Goal: Transaction & Acquisition: Purchase product/service

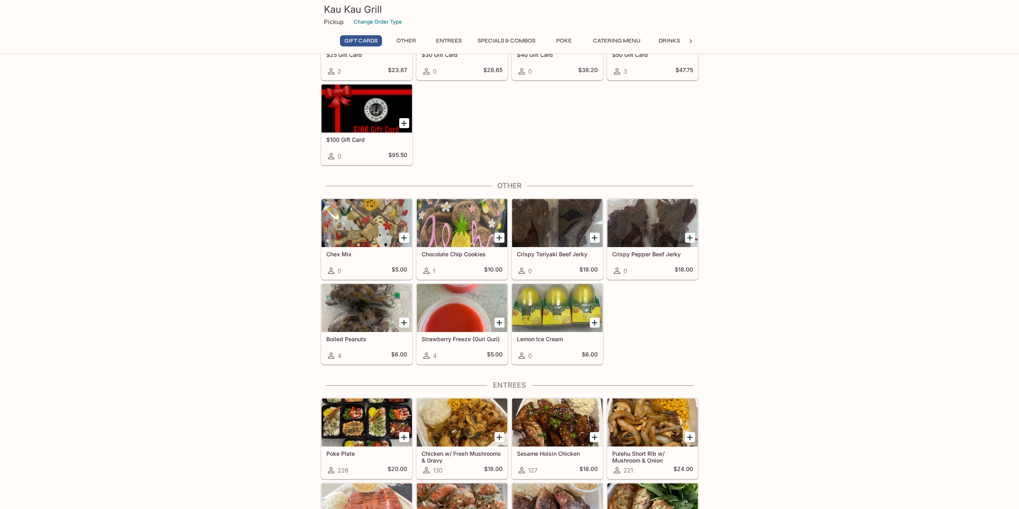
scroll to position [80, 0]
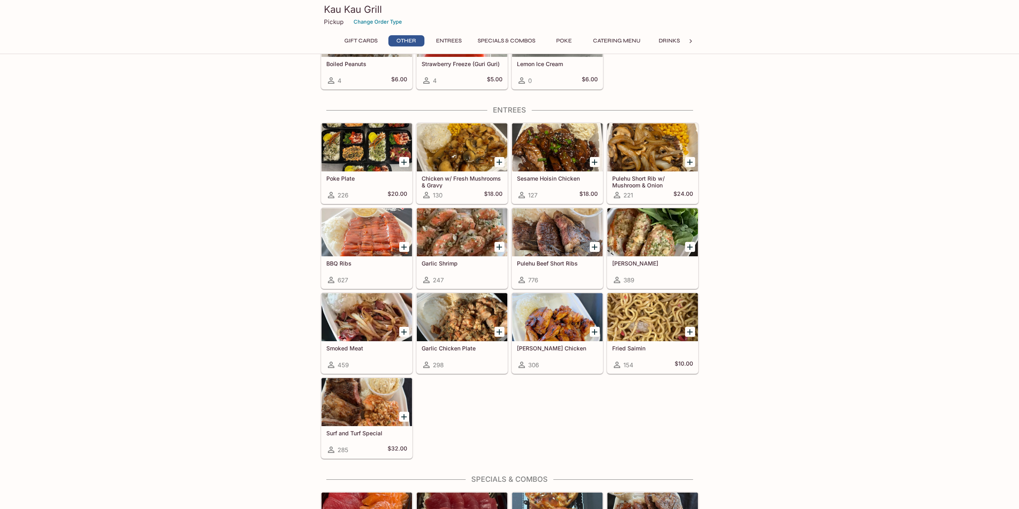
scroll to position [400, 0]
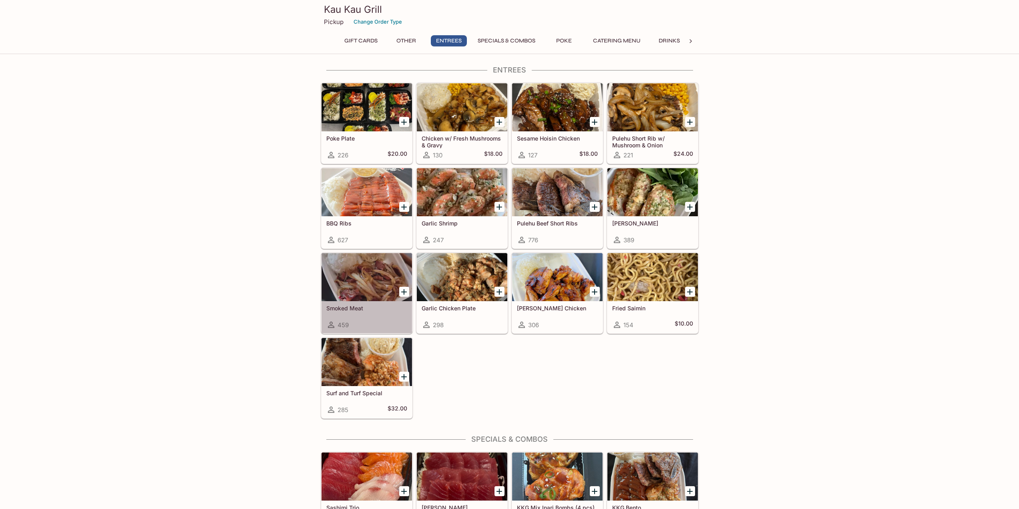
click at [334, 308] on h5 "Smoked Meat" at bounding box center [366, 308] width 81 height 7
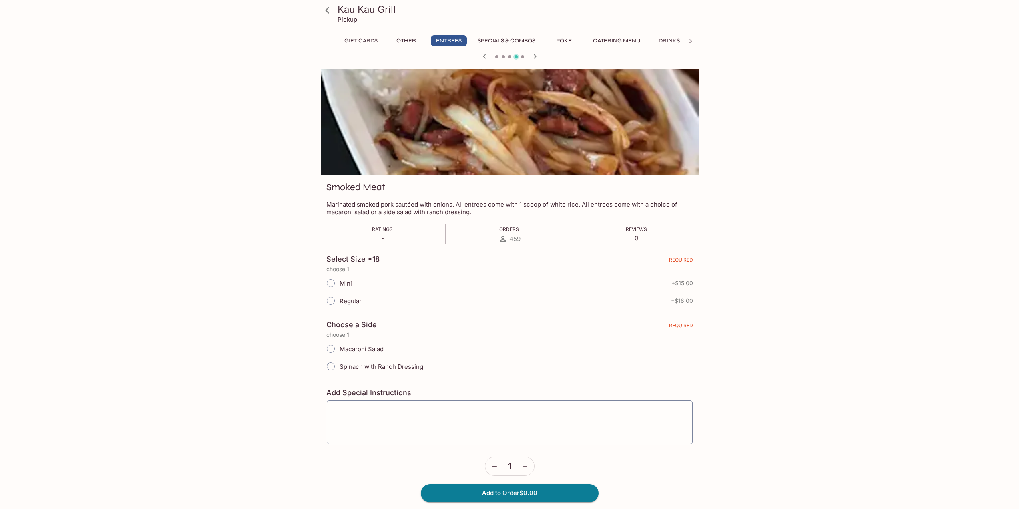
click at [508, 40] on button "Specials & Combos" at bounding box center [506, 40] width 66 height 11
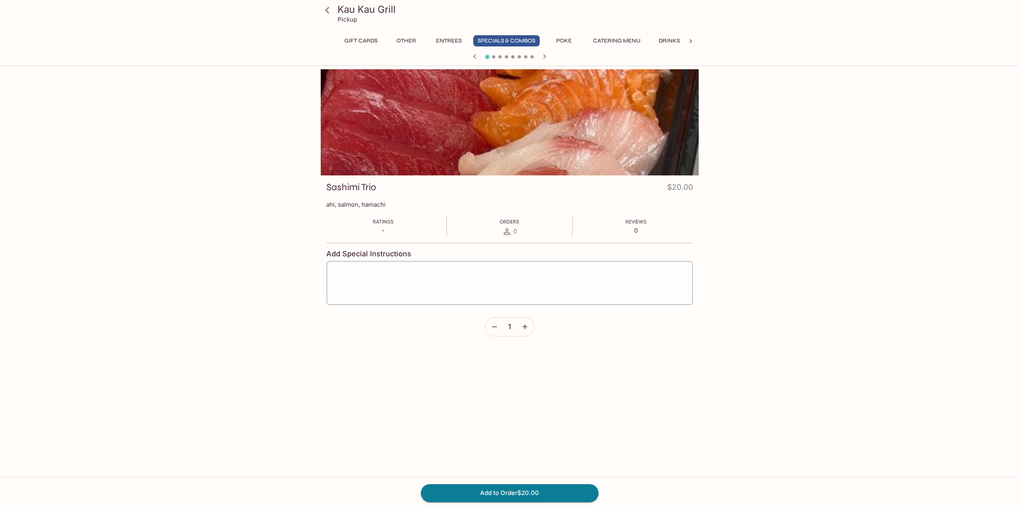
click at [451, 41] on button "Entrees" at bounding box center [449, 40] width 36 height 11
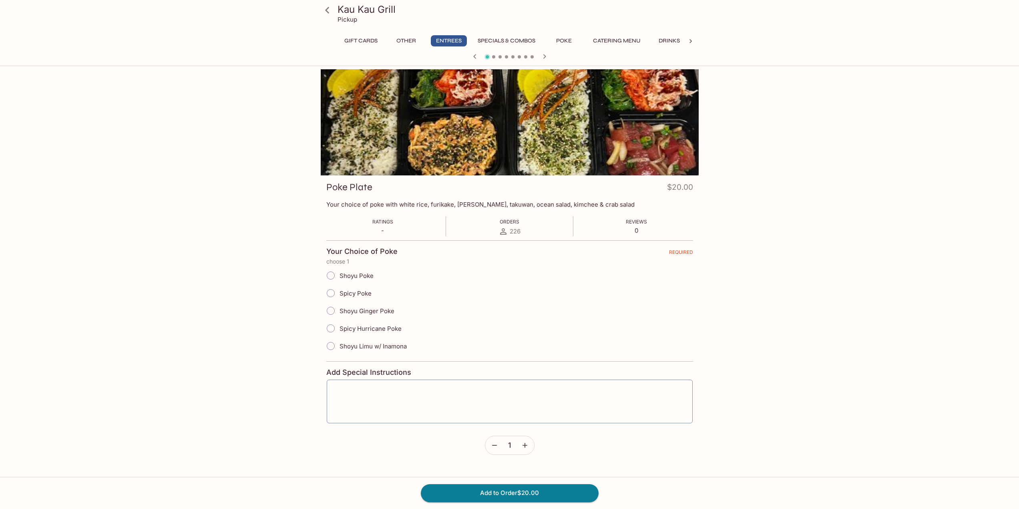
click at [404, 39] on button "Other" at bounding box center [406, 40] width 36 height 11
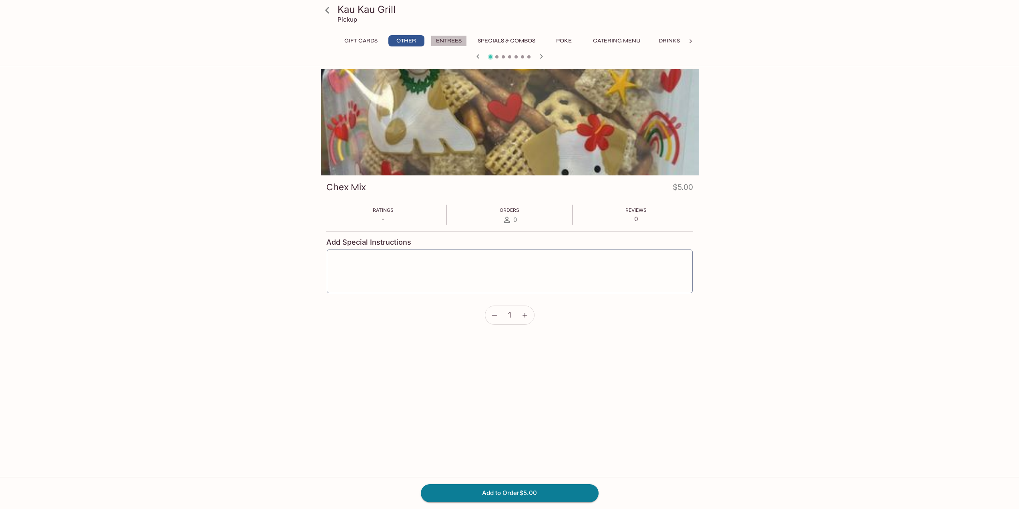
click at [452, 40] on button "Entrees" at bounding box center [449, 40] width 36 height 11
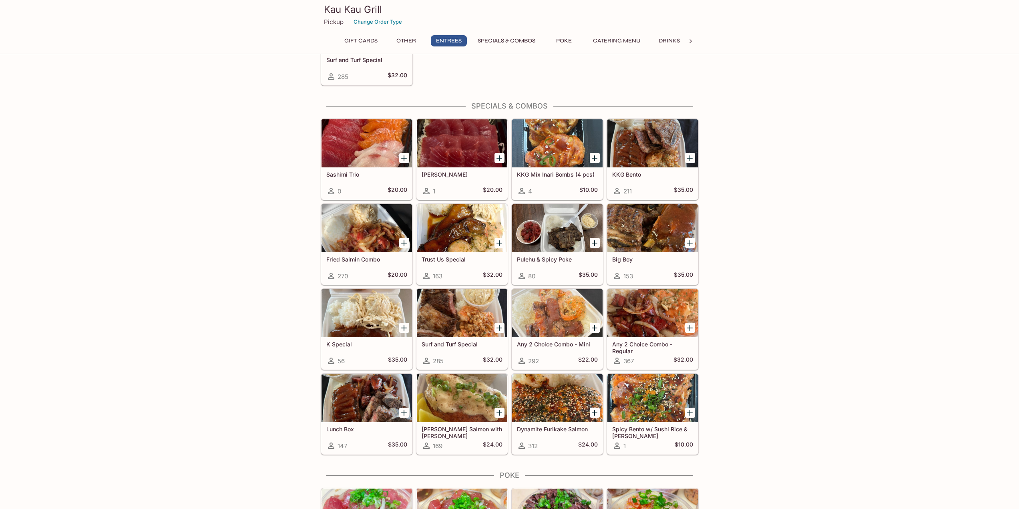
scroll to position [752, 0]
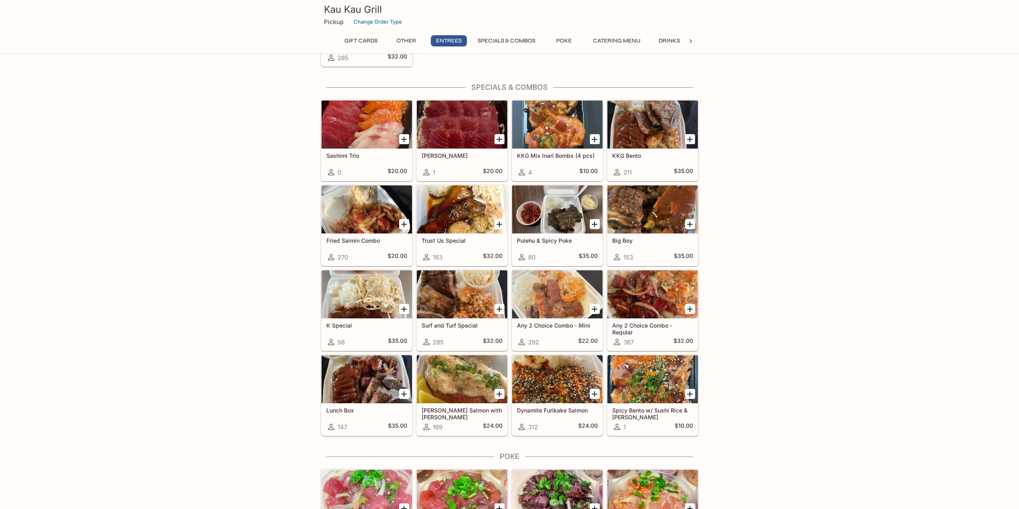
click at [645, 322] on h5 "Any 2 Choice Combo - Regular" at bounding box center [652, 328] width 81 height 13
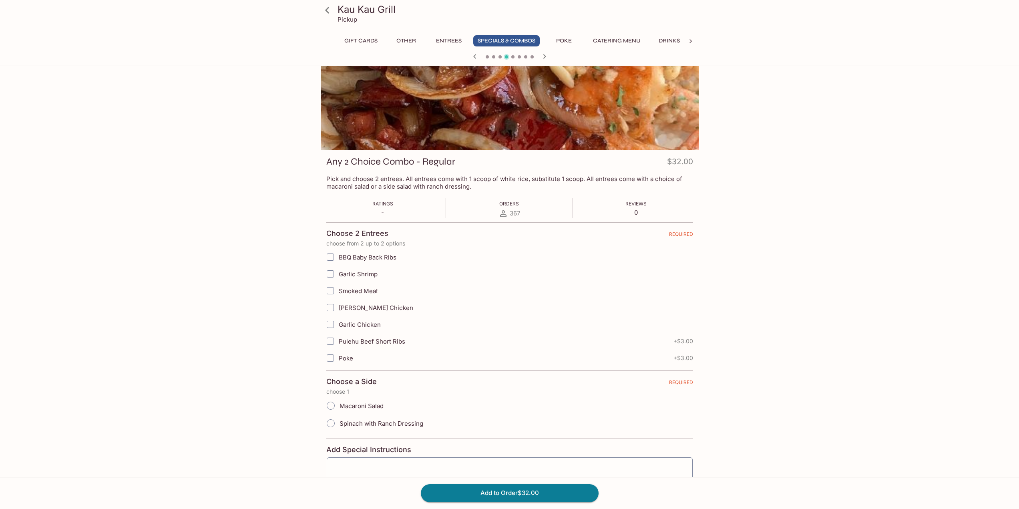
scroll to position [40, 0]
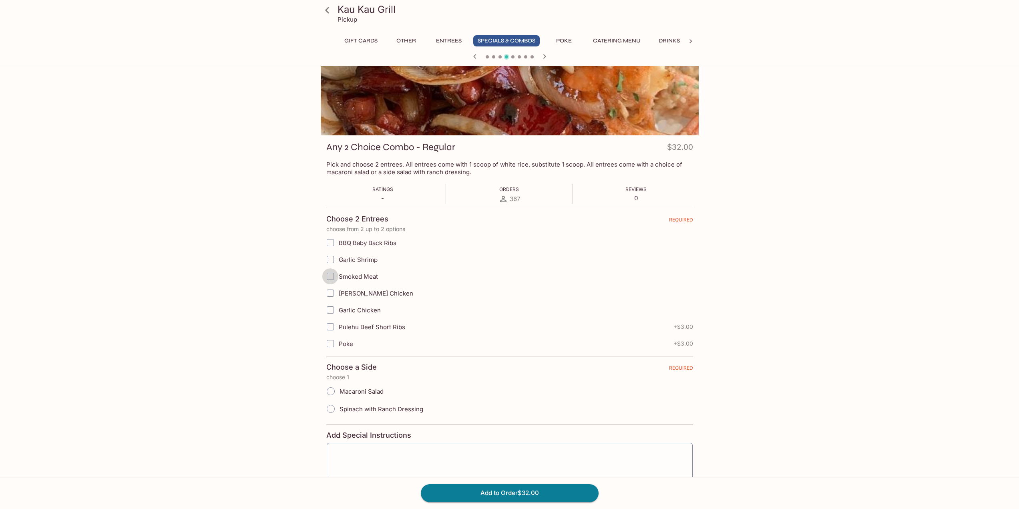
click at [332, 276] on input "Smoked Meat" at bounding box center [330, 276] width 16 height 16
checkbox input "true"
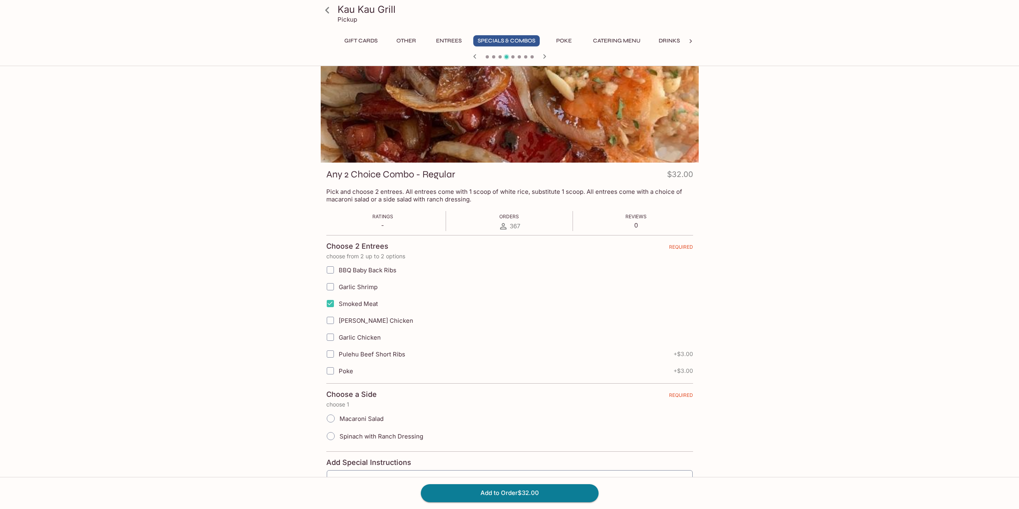
scroll to position [0, 0]
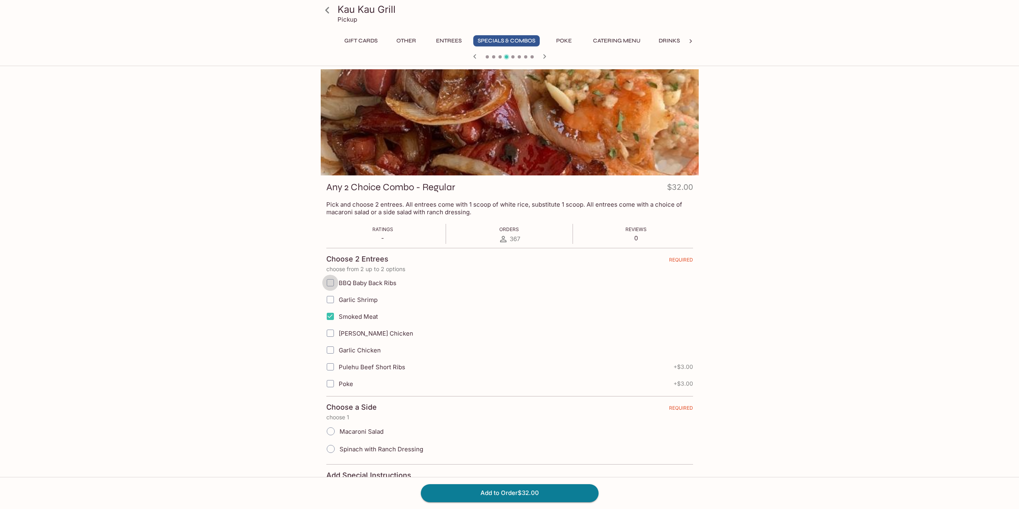
click at [329, 281] on input "BBQ Baby Back Ribs" at bounding box center [330, 283] width 16 height 16
checkbox input "true"
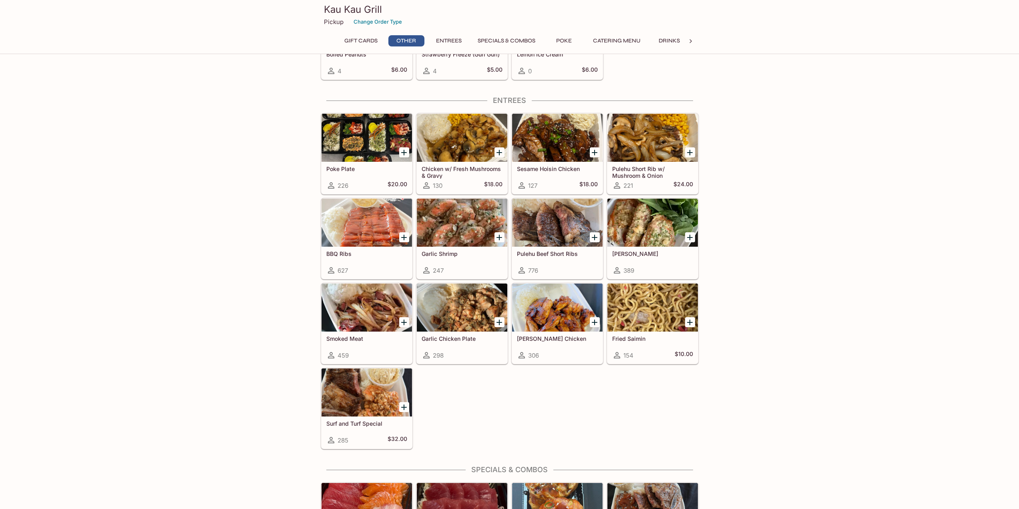
scroll to position [352, 0]
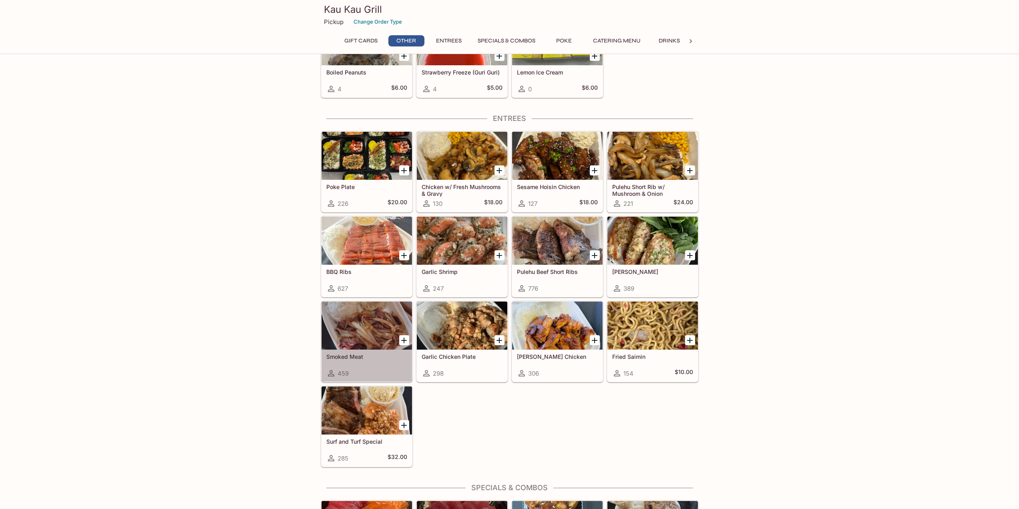
click at [338, 354] on h5 "Smoked Meat" at bounding box center [366, 356] width 81 height 7
